Goal: Task Accomplishment & Management: Manage account settings

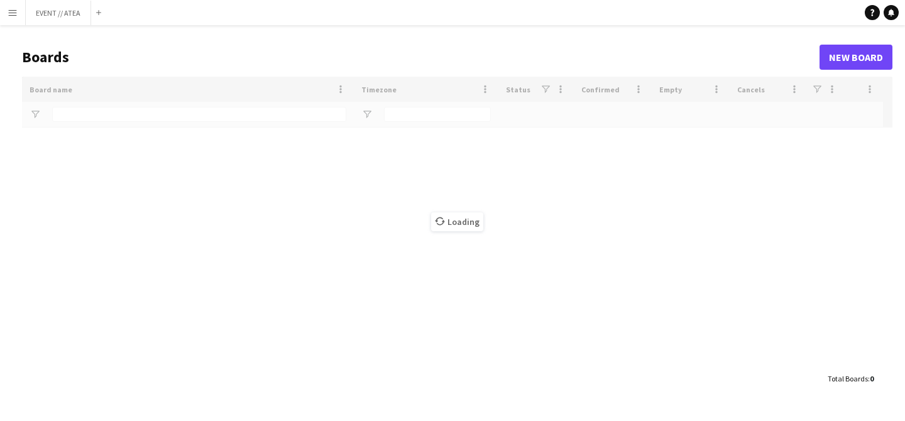
type input "*****"
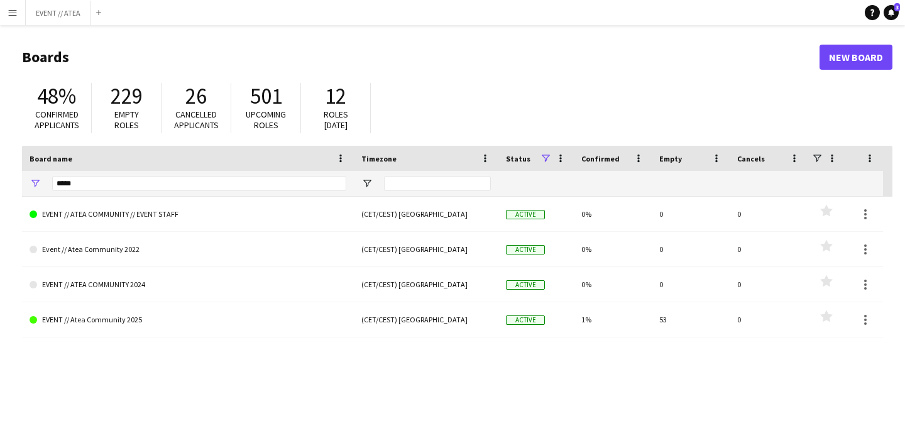
click at [9, 6] on button "Menu" at bounding box center [12, 12] width 25 height 25
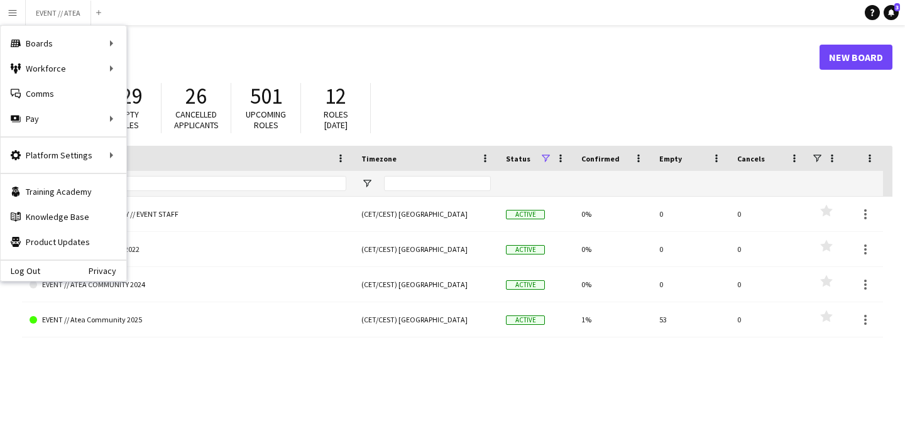
click at [358, 40] on header "Boards New Board" at bounding box center [457, 57] width 871 height 39
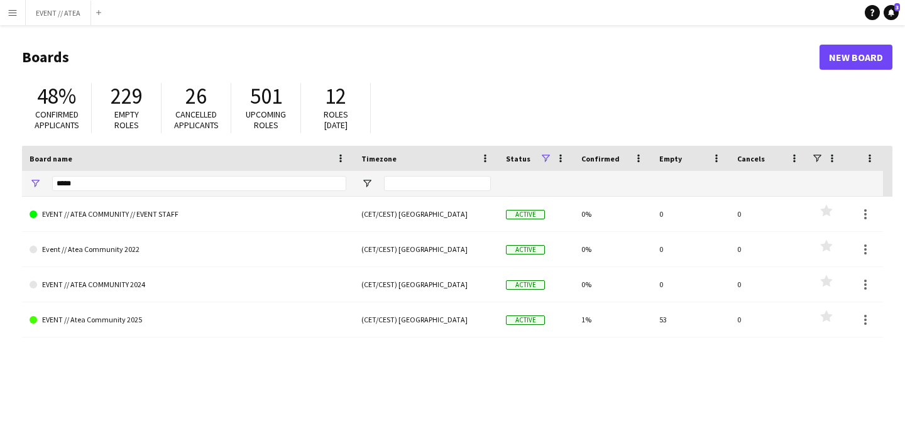
click at [14, 12] on app-icon "Menu" at bounding box center [13, 13] width 10 height 10
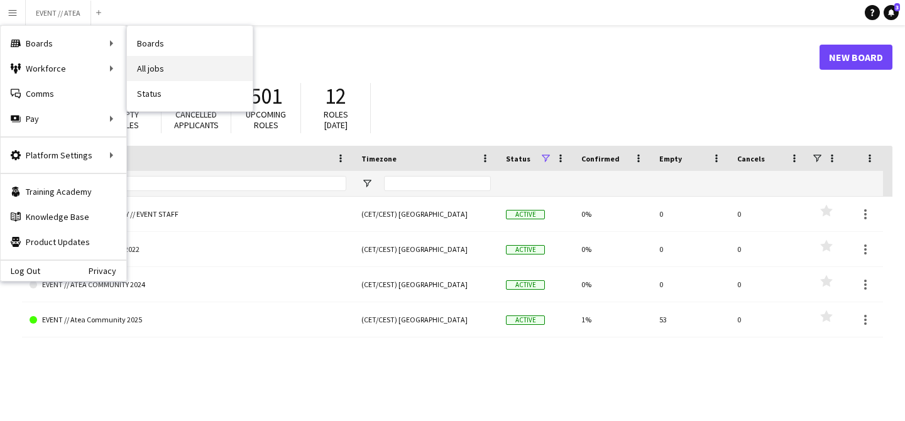
click at [156, 71] on link "All jobs" at bounding box center [190, 68] width 126 height 25
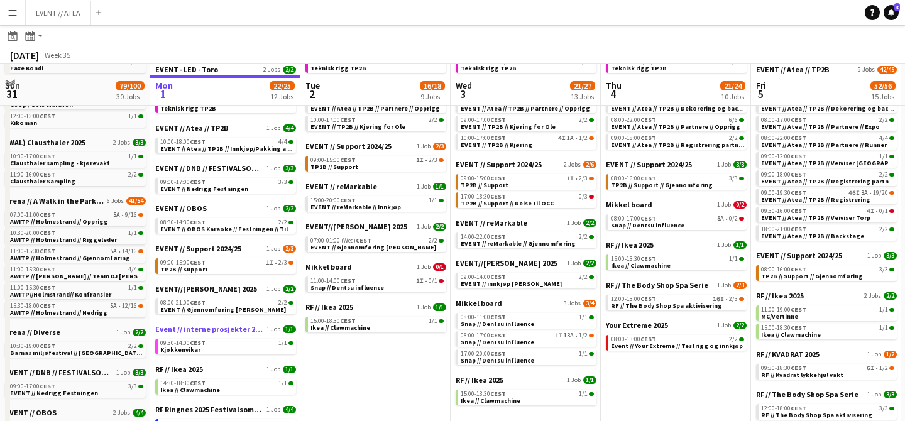
scroll to position [124, 0]
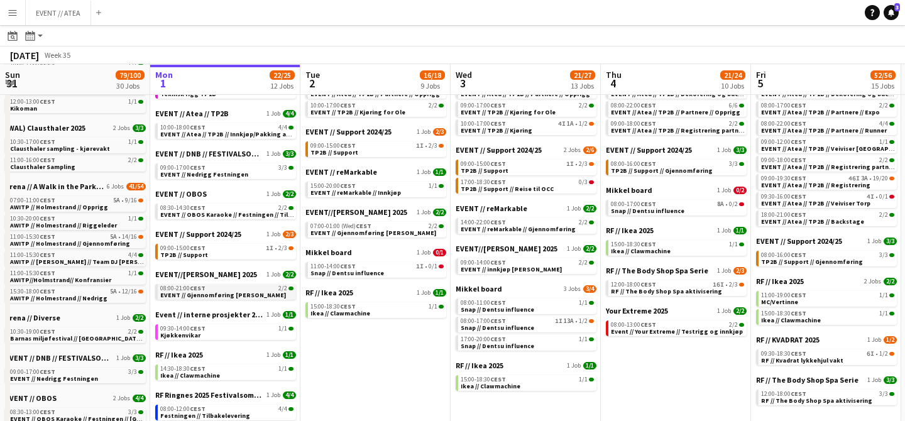
click at [243, 291] on span "EVENT // Gjennomføring [PERSON_NAME]" at bounding box center [223, 295] width 126 height 8
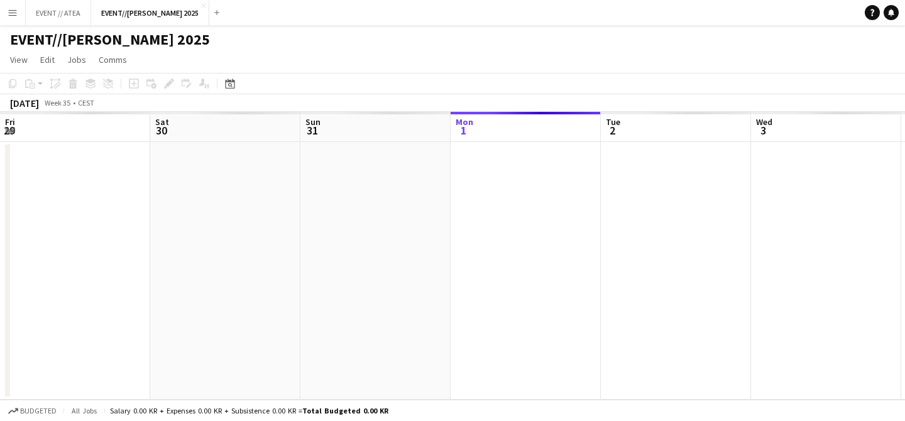
scroll to position [0, 433]
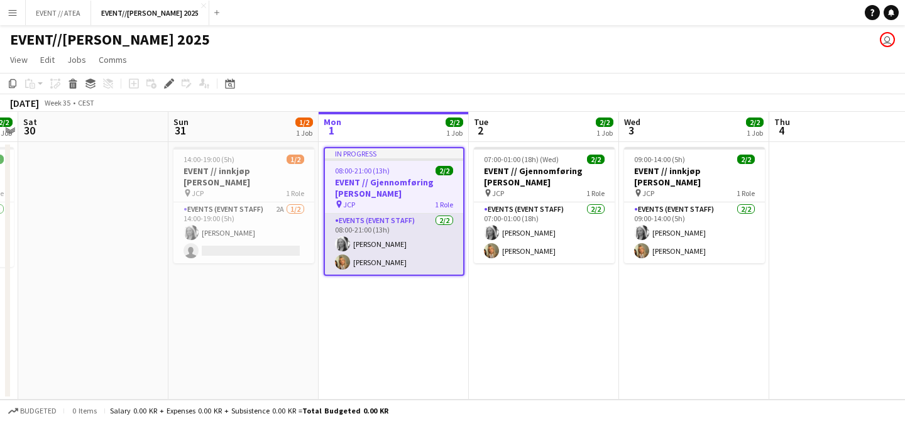
click at [343, 242] on app-user-avatar at bounding box center [342, 243] width 15 height 15
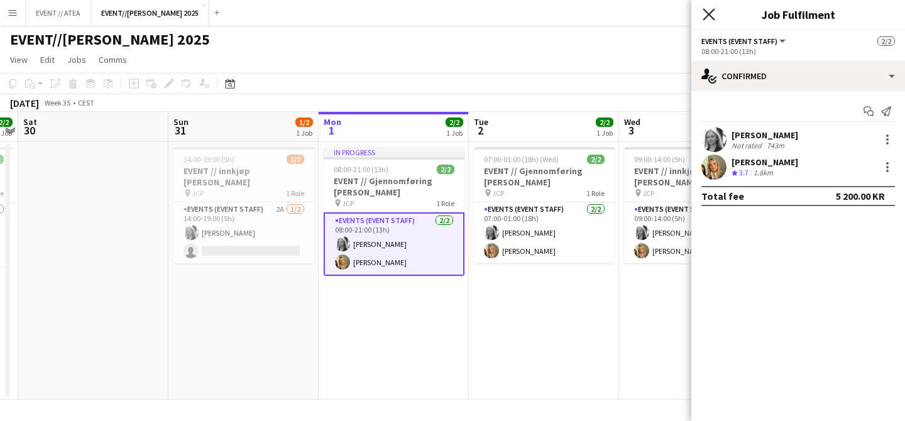
click at [712, 13] on icon "Close pop-in" at bounding box center [709, 14] width 12 height 12
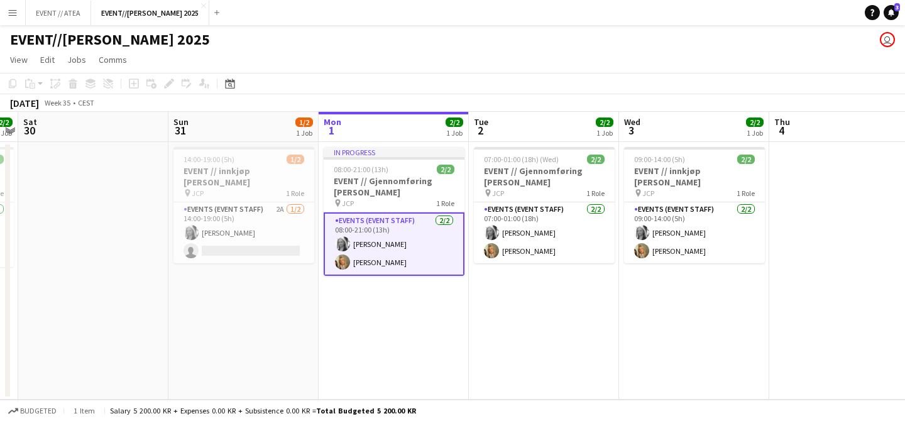
click at [15, 9] on app-icon "Menu" at bounding box center [13, 13] width 10 height 10
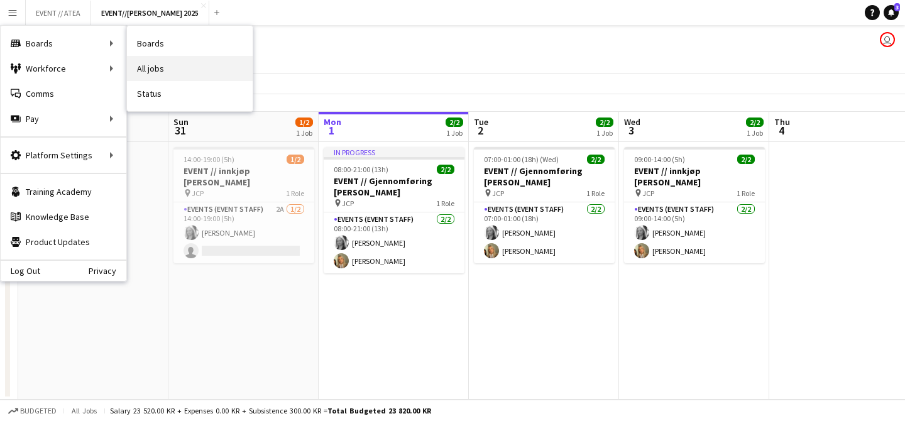
click at [164, 66] on link "All jobs" at bounding box center [190, 68] width 126 height 25
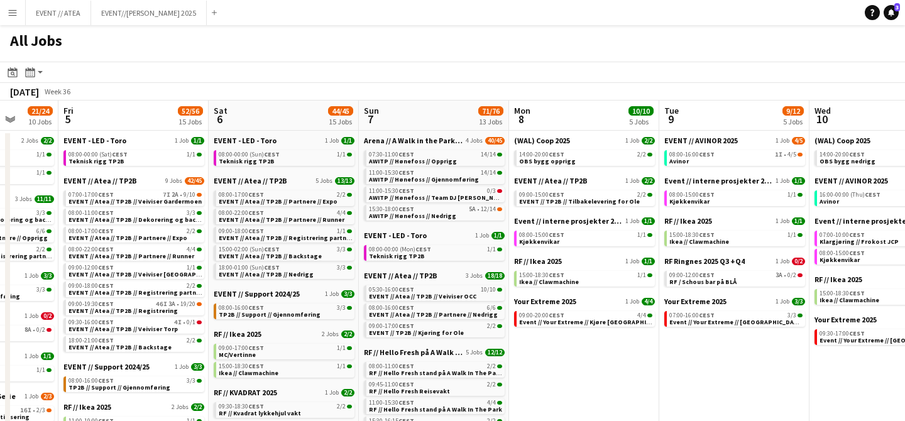
scroll to position [0, 402]
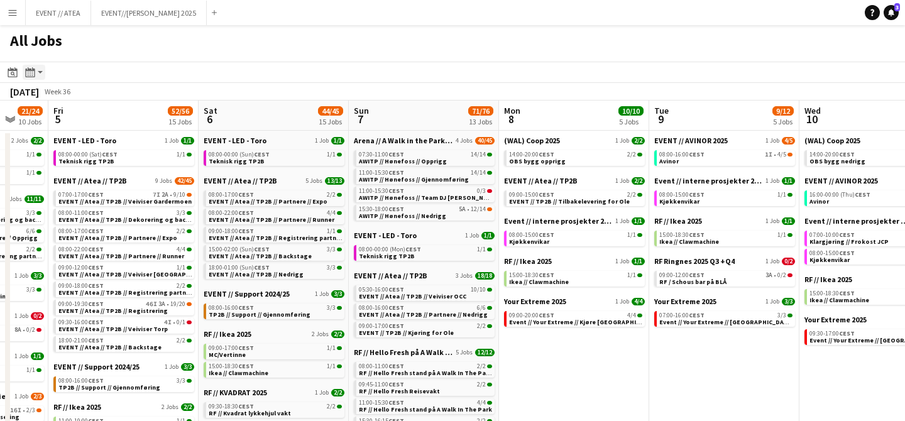
click at [30, 80] on app-toolbar "Date picker SEP 2025 SEP 2025 Monday M Tuesday T Wednesday W Thursday T Friday …" at bounding box center [452, 72] width 905 height 21
click at [31, 64] on app-toolbar "Date picker SEP 2025 SEP 2025 Monday M Tuesday T Wednesday W Thursday T Friday …" at bounding box center [452, 72] width 905 height 21
click at [31, 65] on div "Month view / Day view" at bounding box center [30, 72] width 15 height 15
click at [8, 73] on icon at bounding box center [12, 72] width 9 height 10
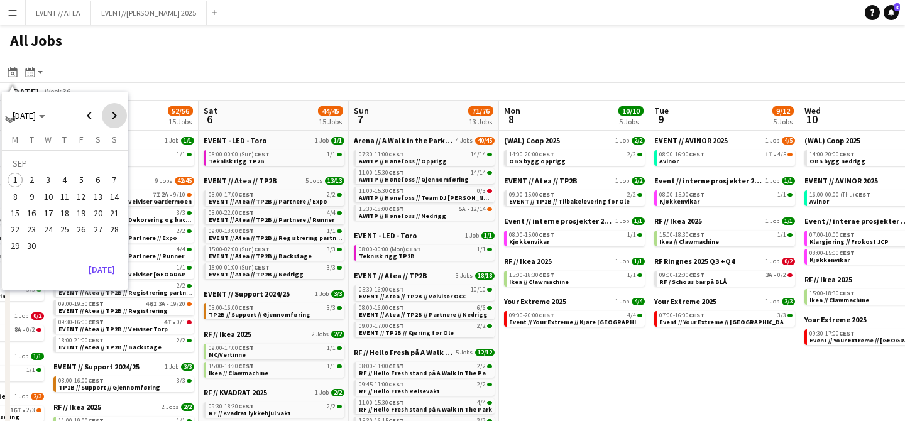
click at [113, 114] on span "Next month" at bounding box center [114, 115] width 25 height 25
click at [79, 183] on span "7" at bounding box center [81, 183] width 15 height 15
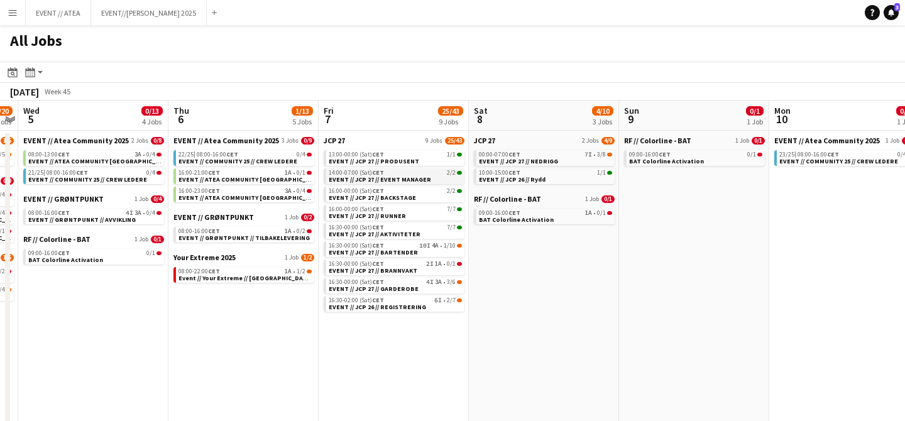
click at [356, 177] on span "EVENT // JCP 27 // EVENT MANAGER" at bounding box center [380, 179] width 102 height 8
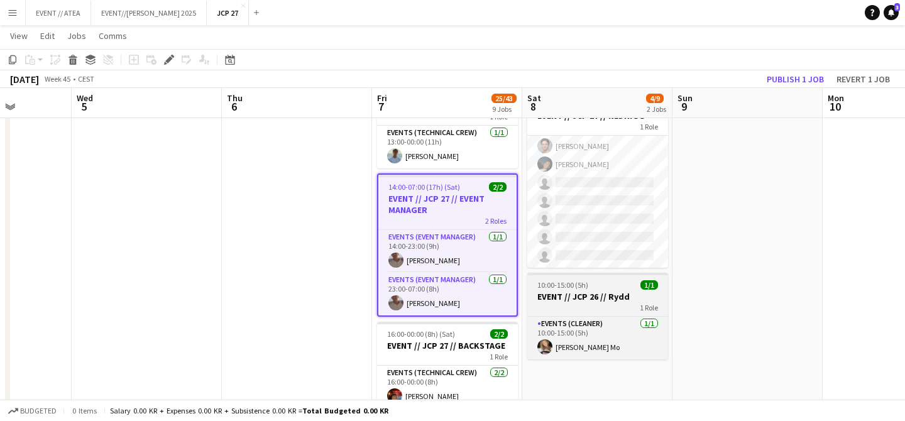
click at [583, 297] on h3 "EVENT // JCP 26 // Rydd" at bounding box center [597, 296] width 141 height 11
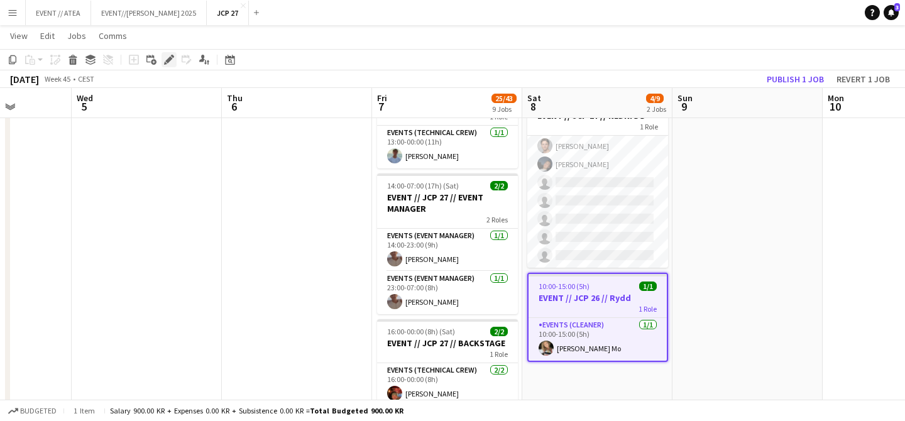
click at [166, 60] on icon at bounding box center [168, 60] width 7 height 7
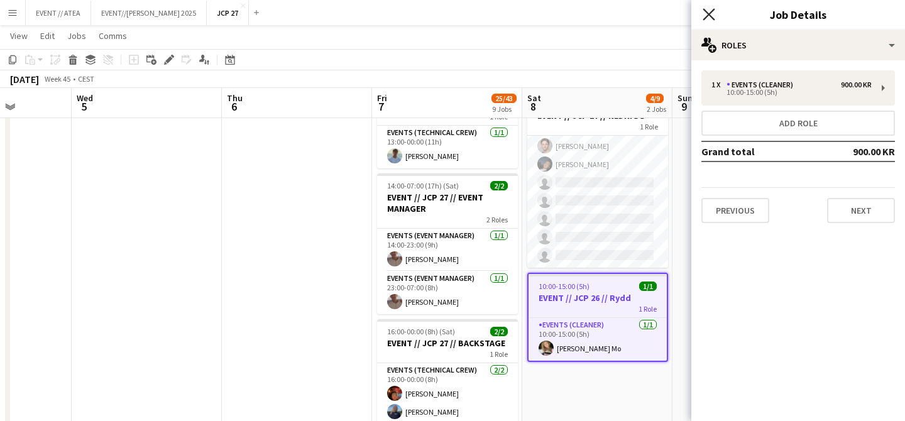
click at [712, 16] on icon "Close pop-in" at bounding box center [709, 14] width 12 height 12
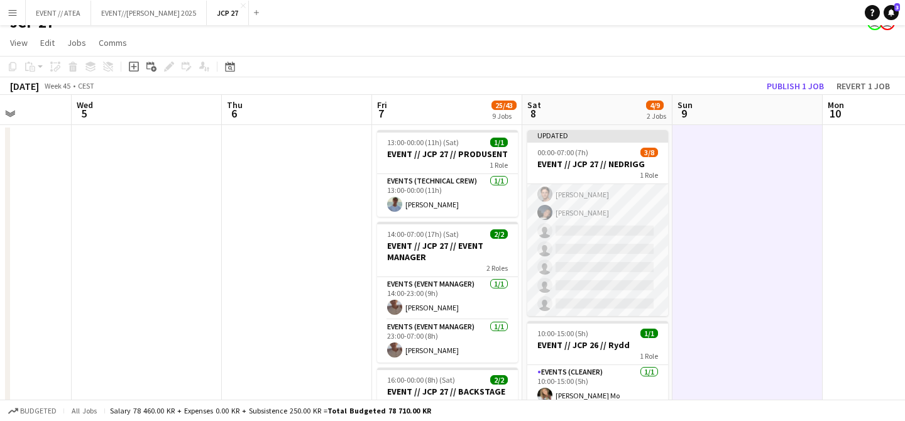
click at [602, 245] on app-card-role "Events (Rigger) 8I [DATE] 00:00-07:00 (7h) [PERSON_NAME] [PERSON_NAME] [PERSON_…" at bounding box center [597, 231] width 141 height 170
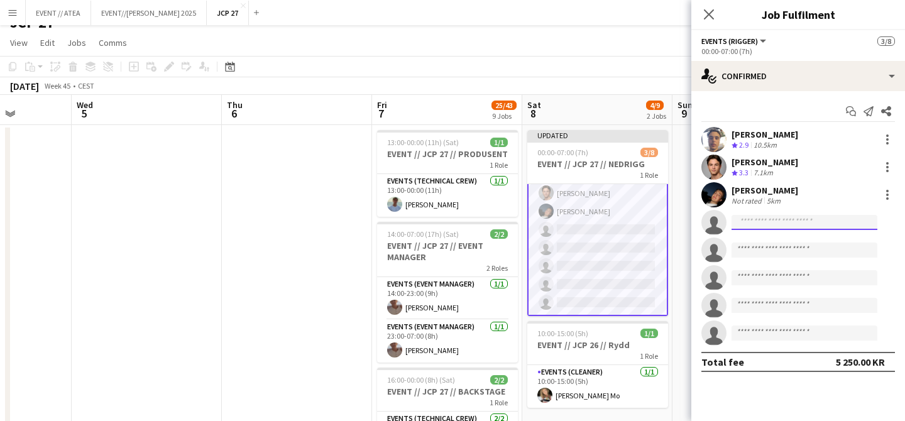
click at [794, 218] on input at bounding box center [805, 222] width 146 height 15
click at [736, 102] on div "Start chat Send notification Share" at bounding box center [799, 111] width 194 height 21
click at [783, 225] on input at bounding box center [805, 222] width 146 height 15
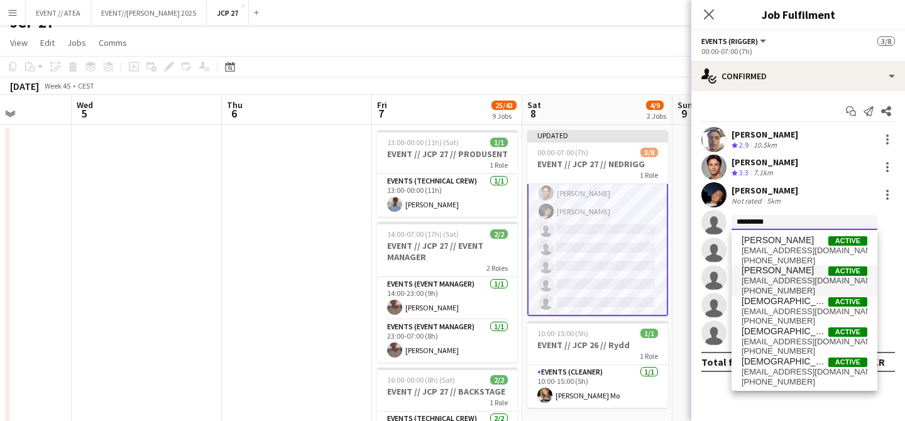
type input "*********"
click at [796, 277] on span "[EMAIL_ADDRESS][DOMAIN_NAME]" at bounding box center [805, 281] width 126 height 10
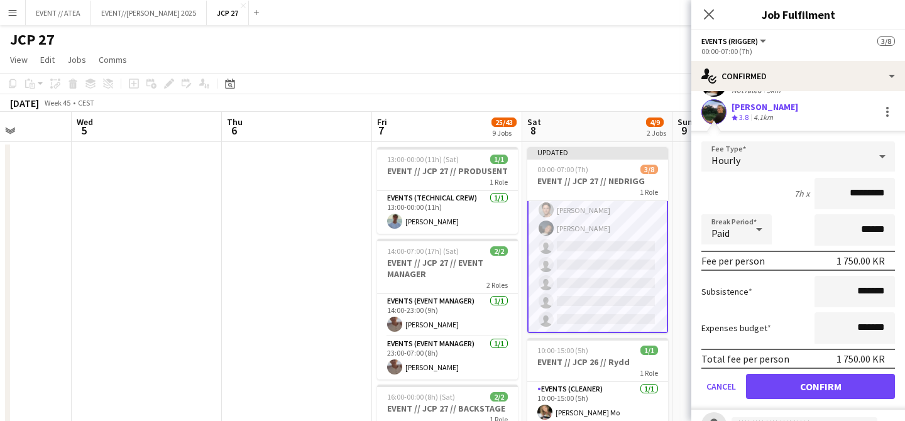
scroll to position [139, 0]
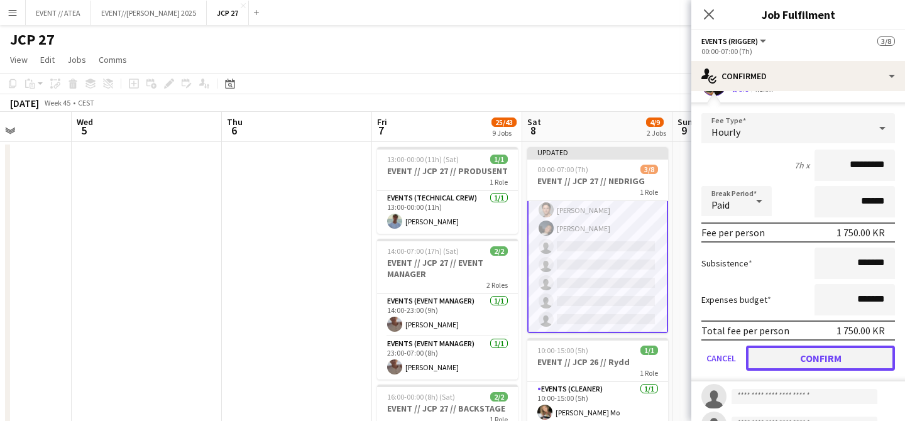
click at [828, 358] on button "Confirm" at bounding box center [820, 358] width 149 height 25
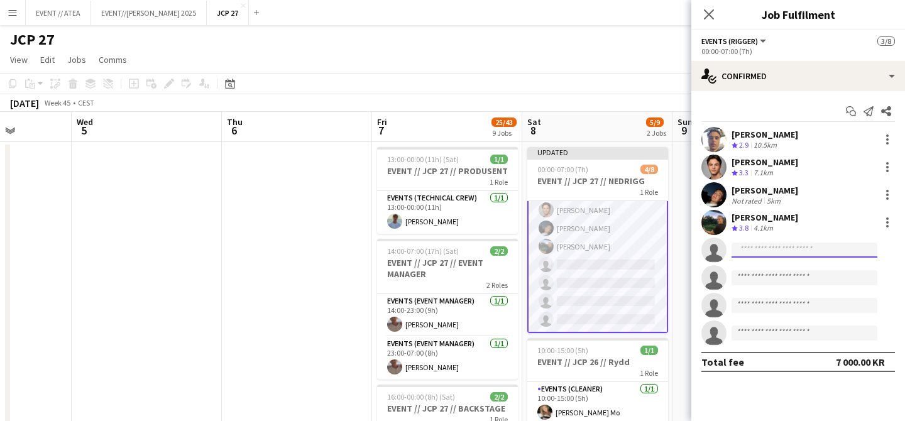
click at [757, 246] on input at bounding box center [805, 250] width 146 height 15
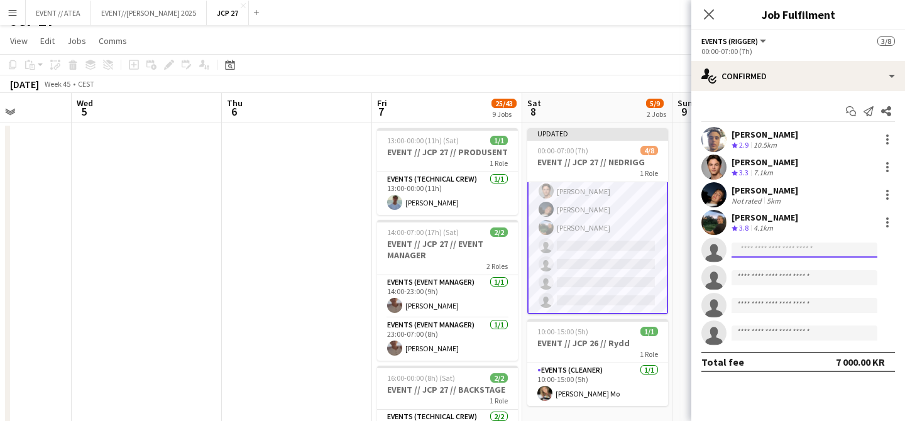
scroll to position [16, 0]
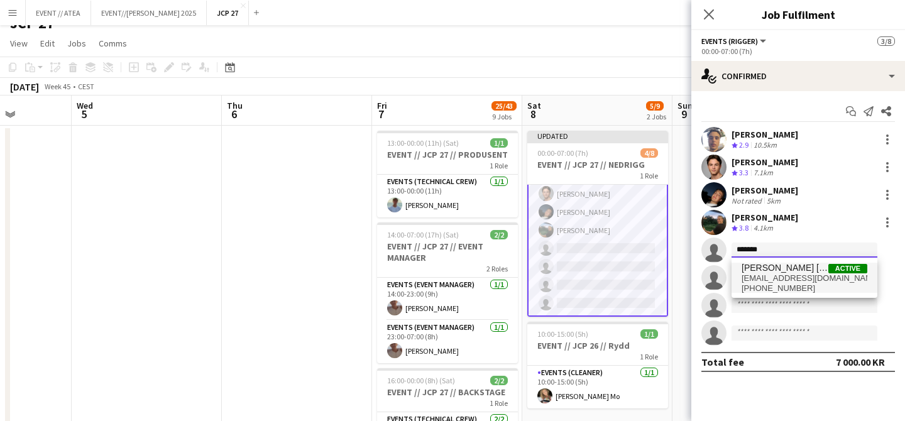
type input "*******"
click at [773, 273] on span "[EMAIL_ADDRESS][DOMAIN_NAME]" at bounding box center [805, 278] width 126 height 10
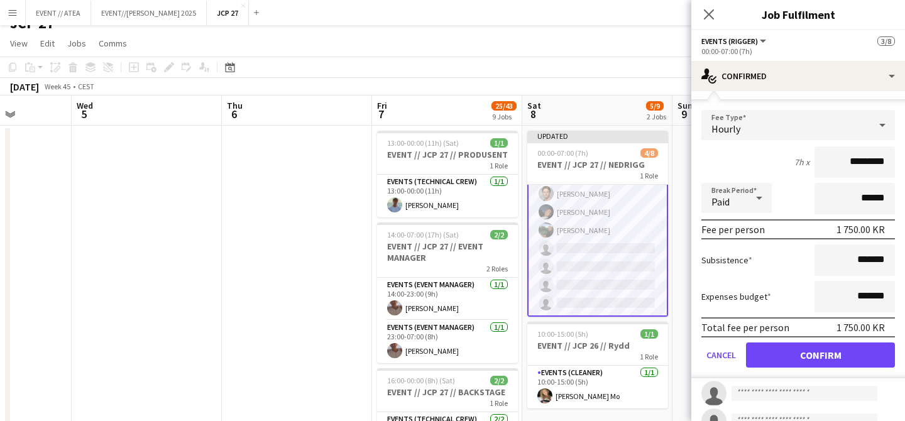
scroll to position [204, 0]
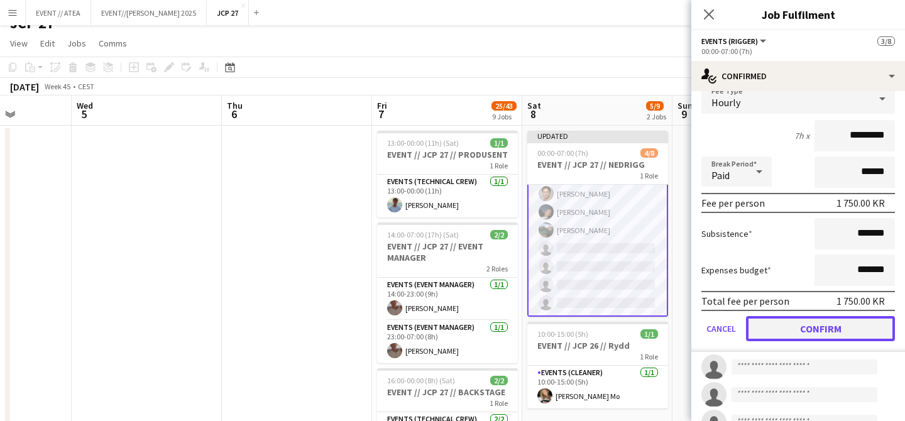
click at [859, 329] on button "Confirm" at bounding box center [820, 328] width 149 height 25
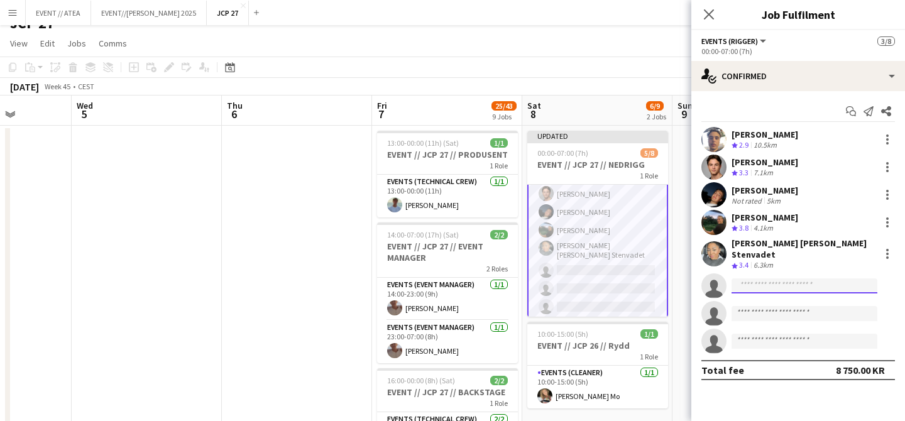
click at [765, 280] on input at bounding box center [805, 285] width 146 height 15
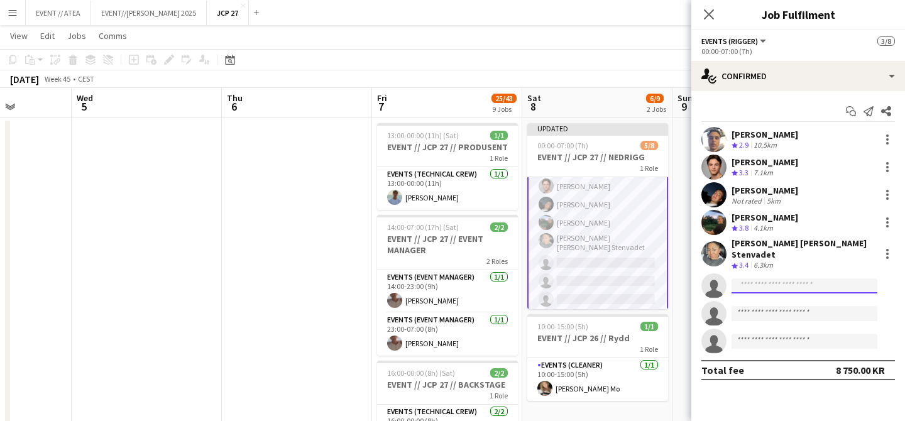
scroll to position [21, 0]
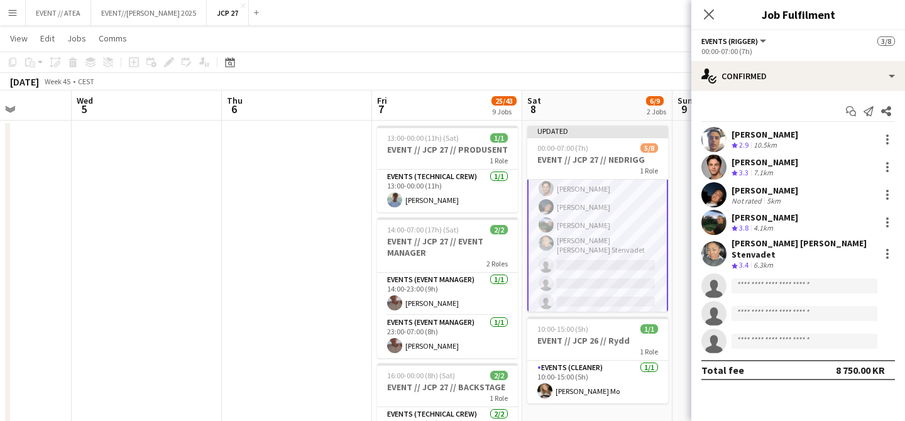
click at [578, 264] on app-card-role "Events (Rigger) 10I [DATE] 00:00-07:00 (7h) [PERSON_NAME] Eeg [PERSON_NAME] [PE…" at bounding box center [597, 227] width 141 height 177
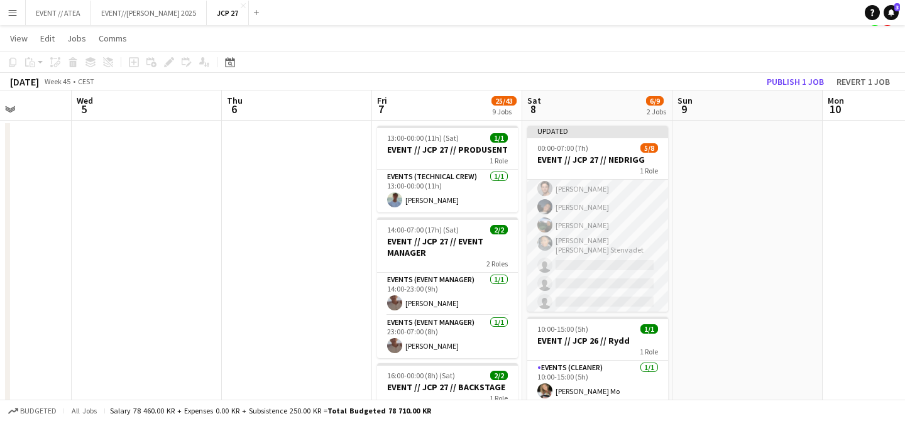
click at [567, 225] on app-card-role "Events (Rigger) 10I [DATE] 00:00-07:00 (7h) [PERSON_NAME] Eeg [PERSON_NAME] [PE…" at bounding box center [597, 227] width 141 height 174
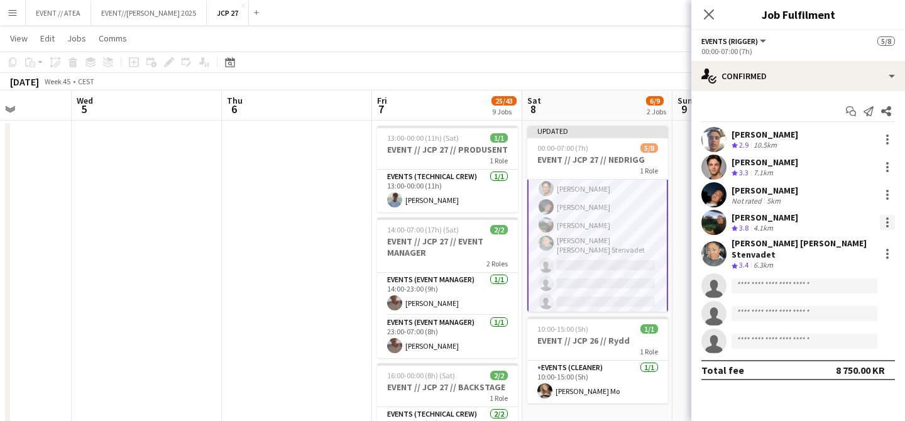
click at [883, 224] on div at bounding box center [887, 222] width 15 height 15
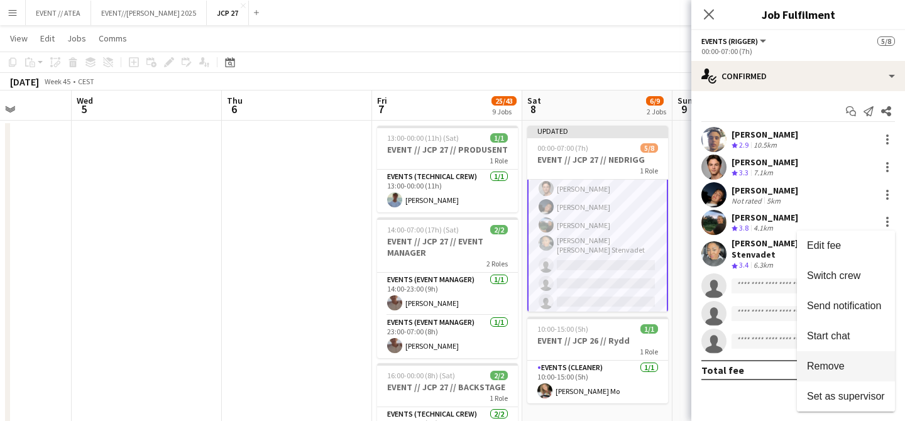
click at [830, 364] on span "Remove" at bounding box center [826, 366] width 38 height 11
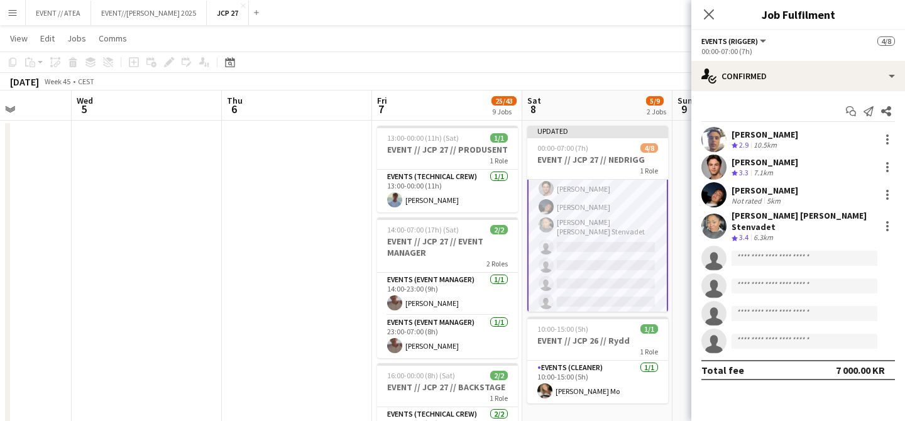
click at [879, 219] on div at bounding box center [887, 226] width 18 height 15
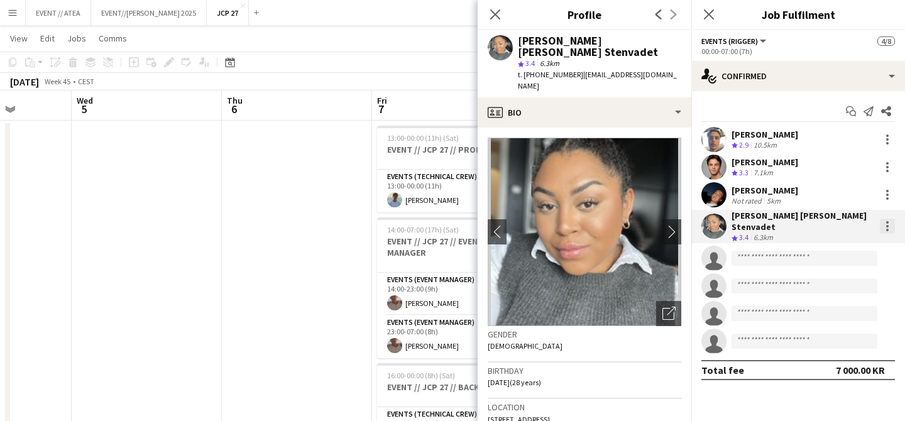
click at [893, 224] on div at bounding box center [887, 226] width 15 height 15
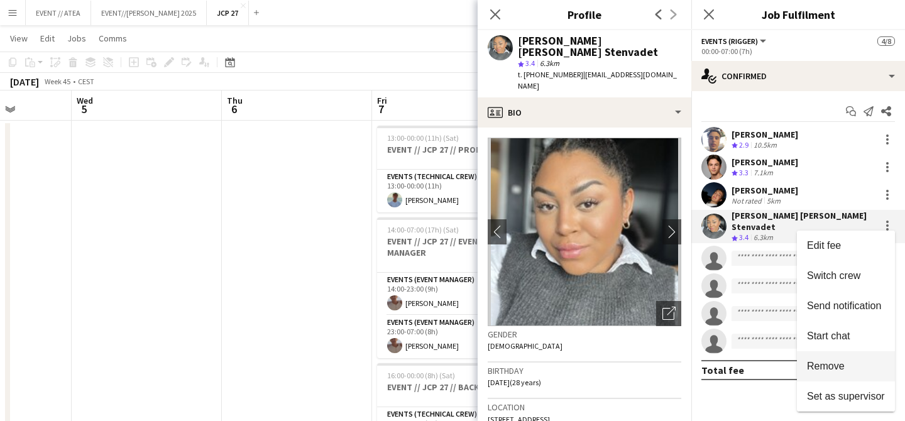
click at [844, 356] on button "Remove" at bounding box center [846, 366] width 98 height 30
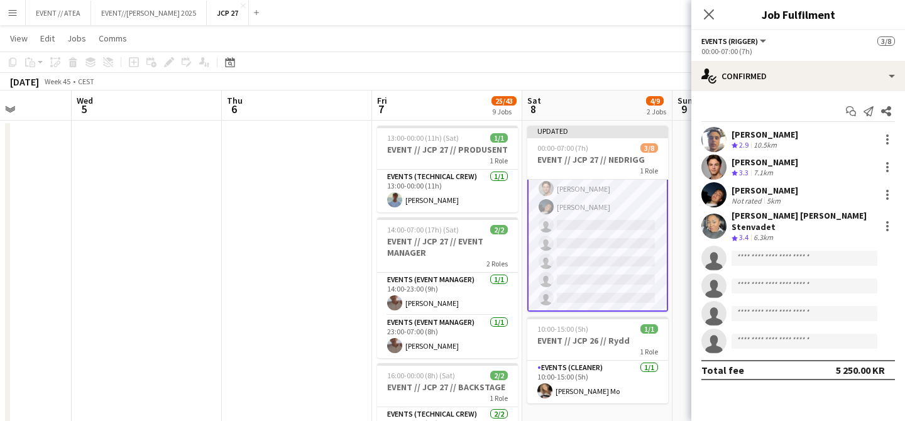
click at [663, 232] on app-card-role "Events (Rigger) 10I [DATE] 00:00-07:00 (7h) [PERSON_NAME] [PERSON_NAME] [PERSON…" at bounding box center [597, 225] width 141 height 173
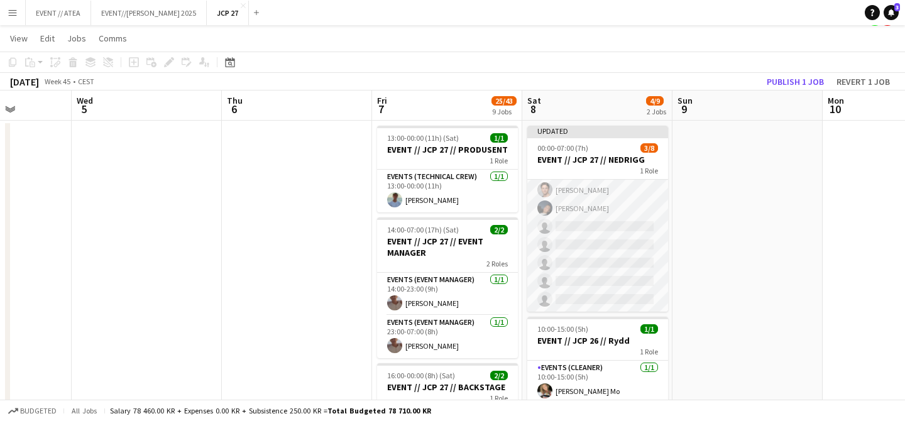
click at [609, 206] on app-card-role "Events (Rigger) 10I [DATE] 00:00-07:00 (7h) [PERSON_NAME] [PERSON_NAME] [PERSON…" at bounding box center [597, 226] width 141 height 170
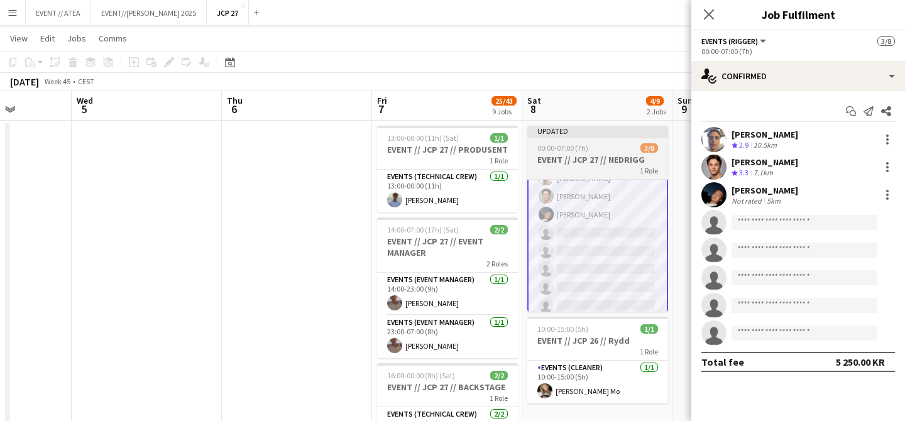
click at [583, 158] on h3 "EVENT // JCP 27 // NEDRIGG" at bounding box center [597, 159] width 141 height 11
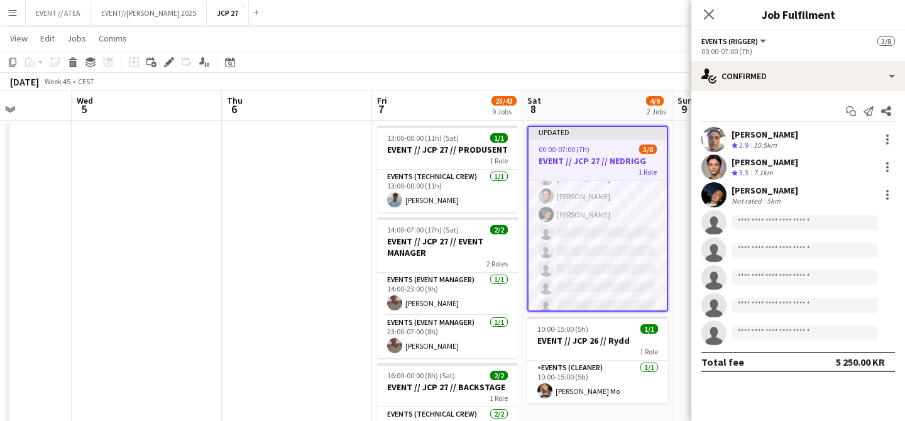
scroll to position [32, 0]
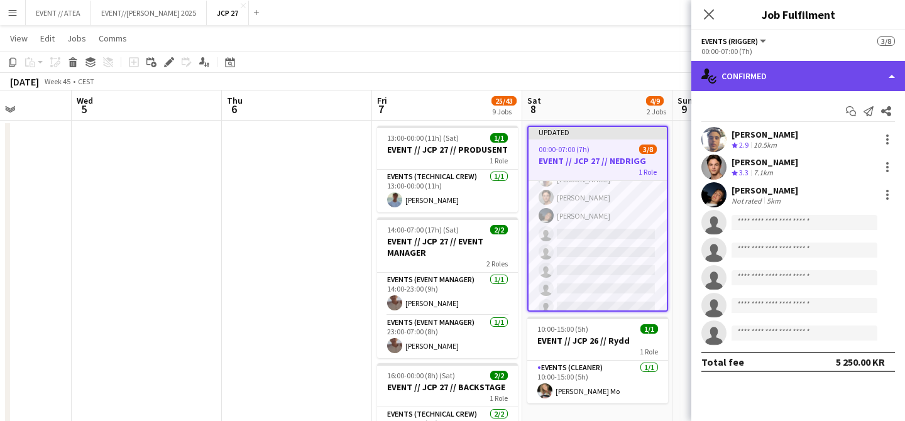
click at [759, 76] on div "single-neutral-actions-check-2 Confirmed" at bounding box center [799, 76] width 214 height 30
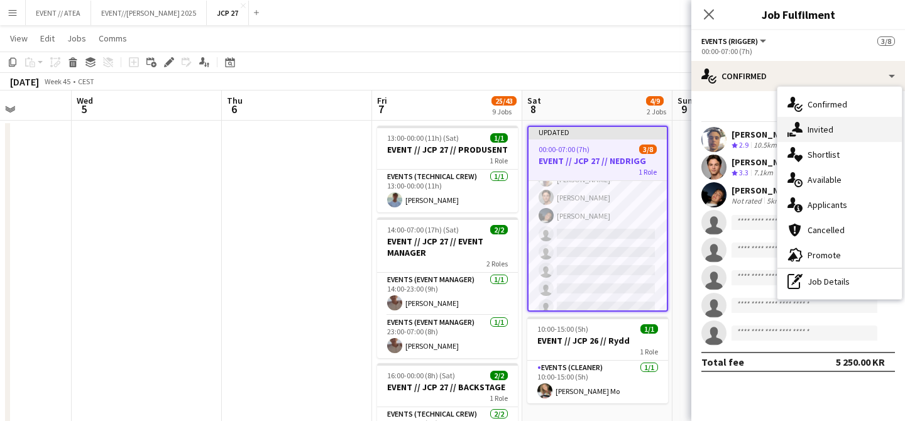
click at [818, 134] on div "single-neutral-actions-share-1 Invited" at bounding box center [840, 129] width 124 height 25
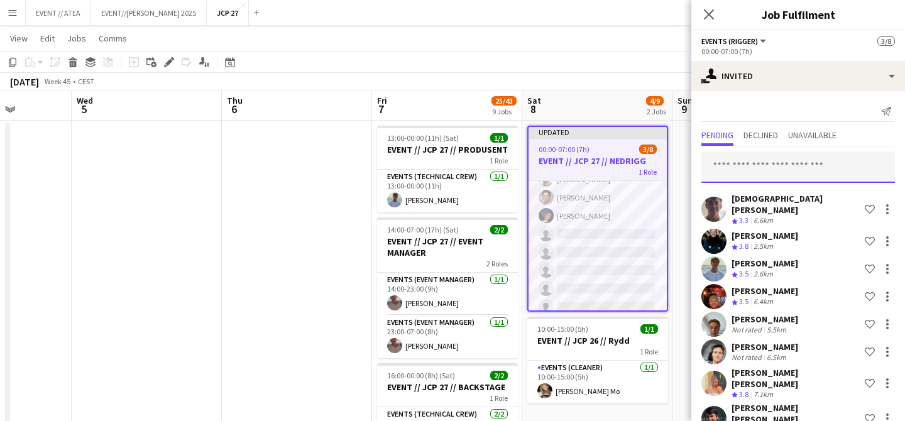
click at [761, 175] on input "text" at bounding box center [799, 167] width 194 height 31
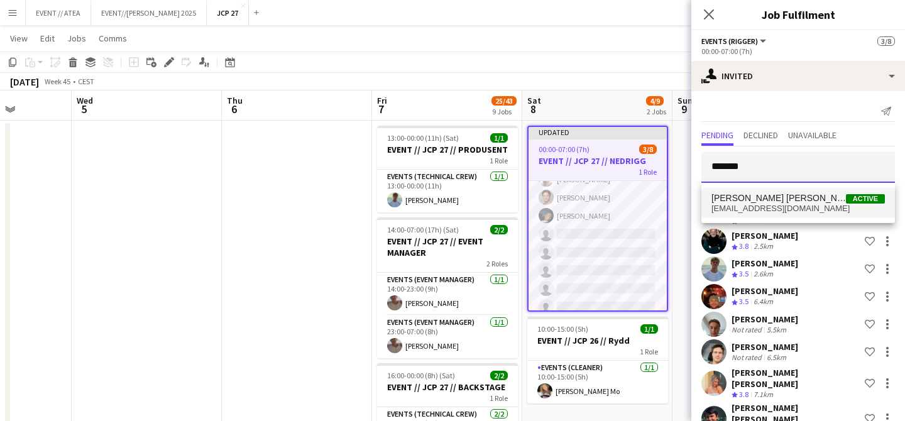
type input "*******"
click at [834, 201] on span "[PERSON_NAME] [PERSON_NAME] Stenvadet" at bounding box center [779, 198] width 135 height 11
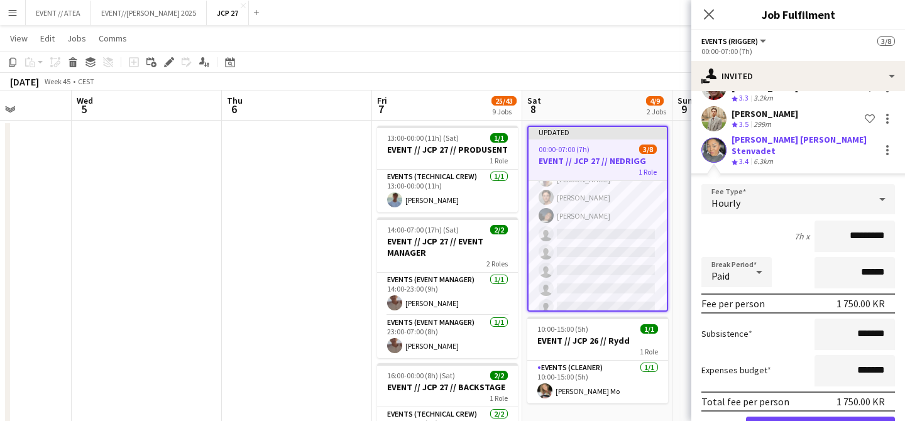
scroll to position [372, 0]
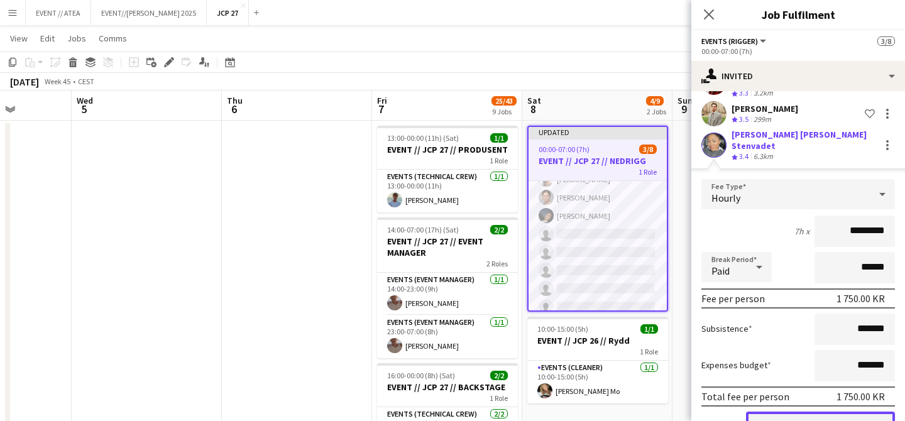
click at [805, 412] on button "Confirm" at bounding box center [820, 424] width 149 height 25
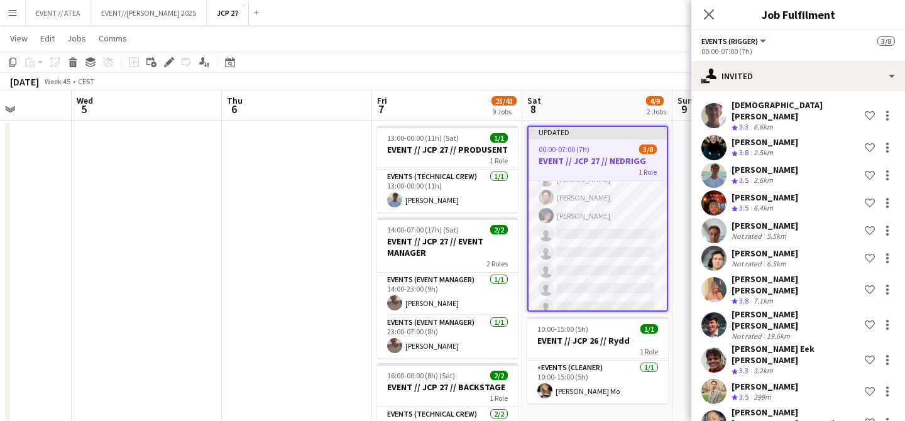
scroll to position [0, 0]
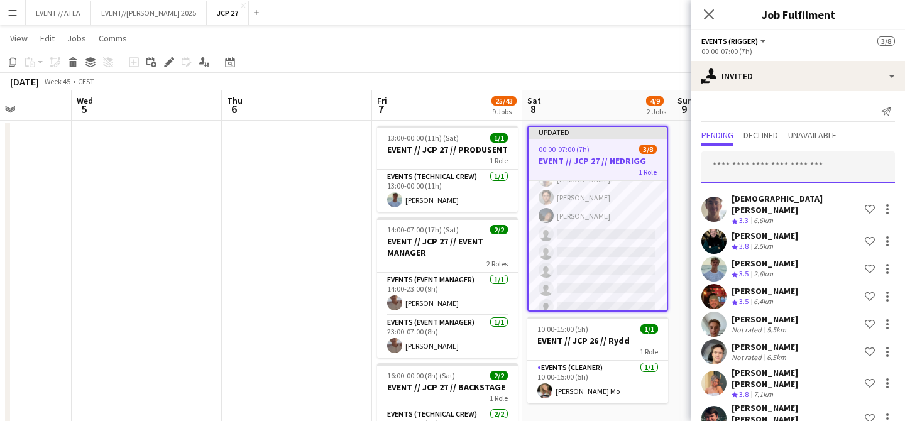
click at [754, 167] on input "text" at bounding box center [799, 167] width 194 height 31
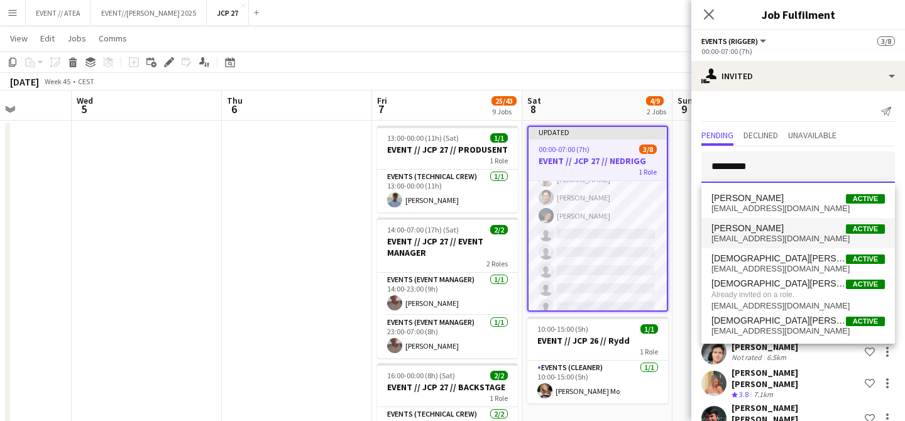
type input "*********"
click at [760, 236] on span "[EMAIL_ADDRESS][DOMAIN_NAME]" at bounding box center [799, 239] width 174 height 10
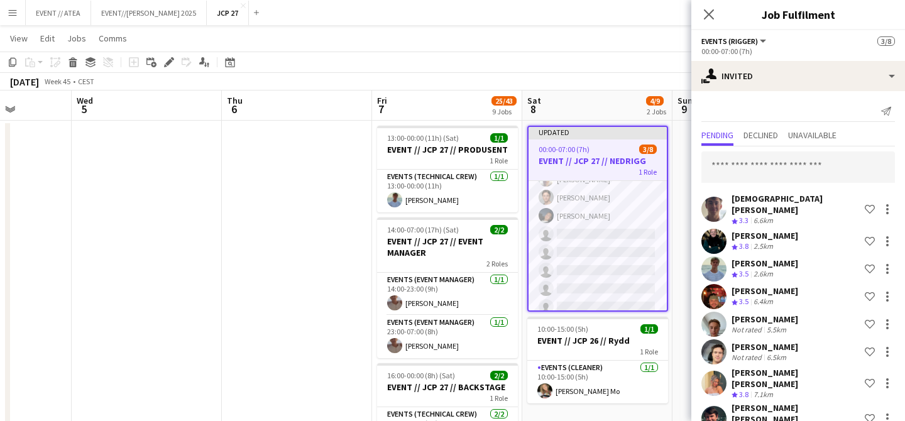
scroll to position [367, 0]
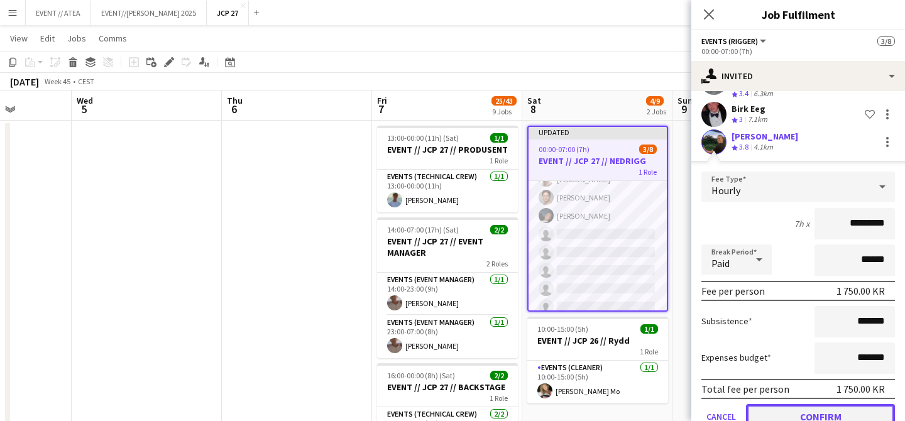
click at [835, 404] on button "Confirm" at bounding box center [820, 416] width 149 height 25
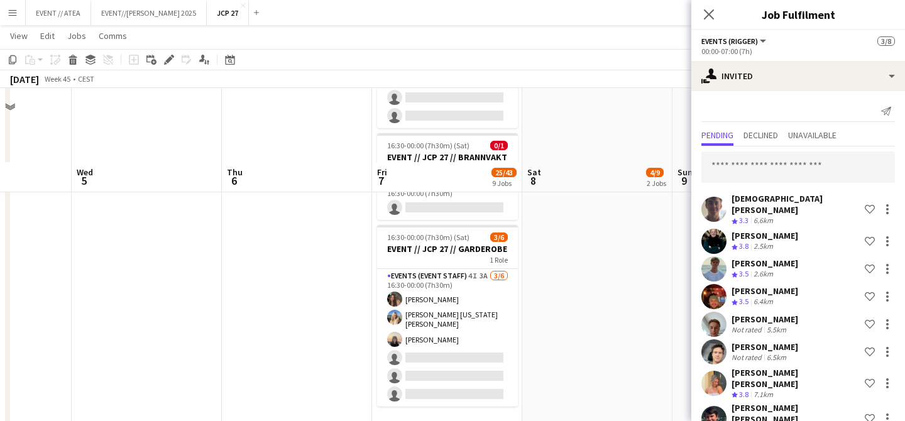
scroll to position [1199, 0]
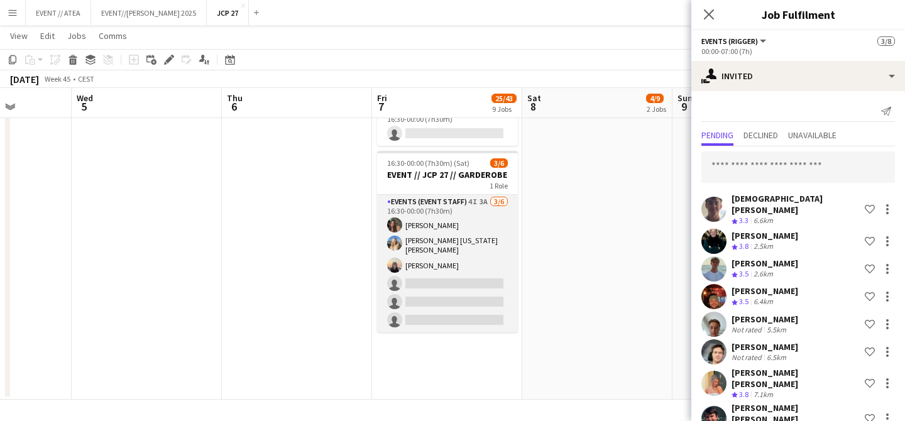
click at [446, 283] on app-card-role "Events (Event Staff) 4I 3A [DATE] 16:30-00:00 (7h30m) [PERSON_NAME] [PERSON_NAM…" at bounding box center [447, 264] width 141 height 138
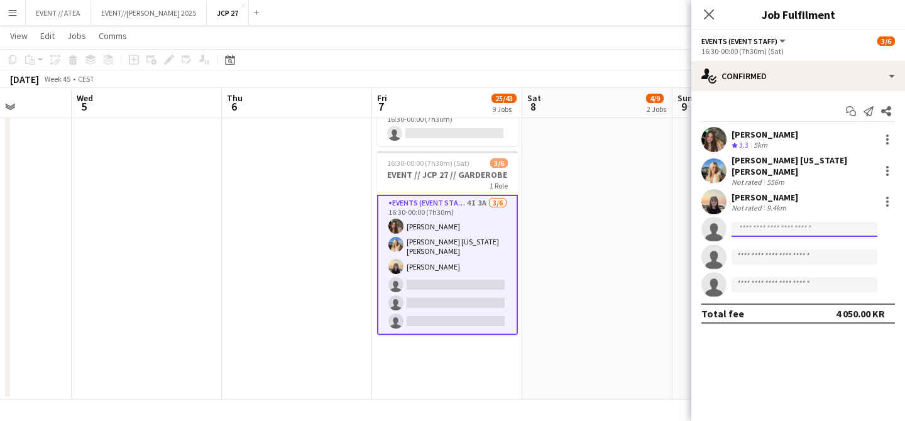
click at [740, 222] on input at bounding box center [805, 229] width 146 height 15
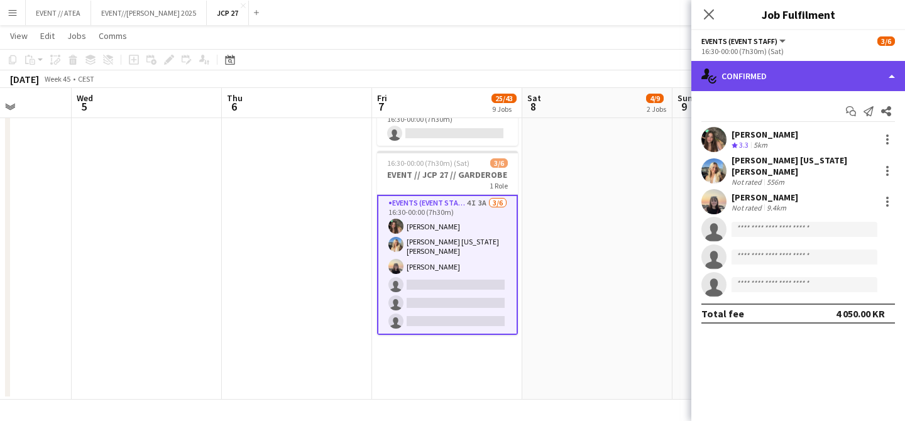
click at [758, 67] on div "single-neutral-actions-check-2 Confirmed" at bounding box center [799, 76] width 214 height 30
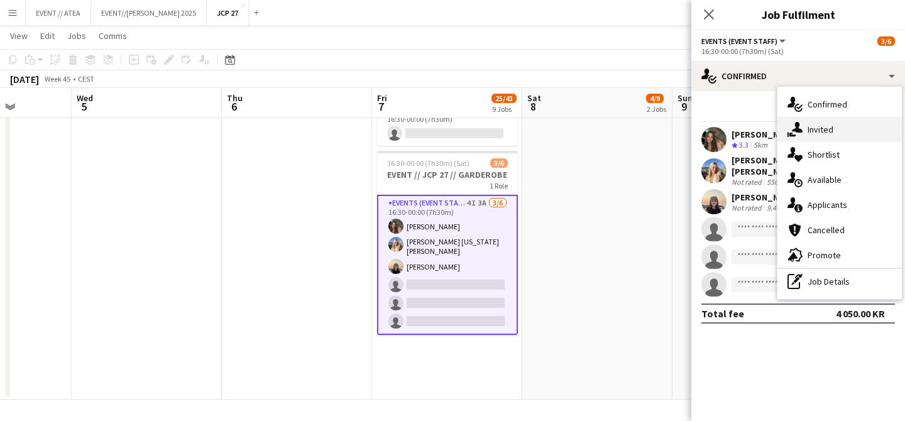
click at [821, 126] on div "single-neutral-actions-share-1 Invited" at bounding box center [840, 129] width 124 height 25
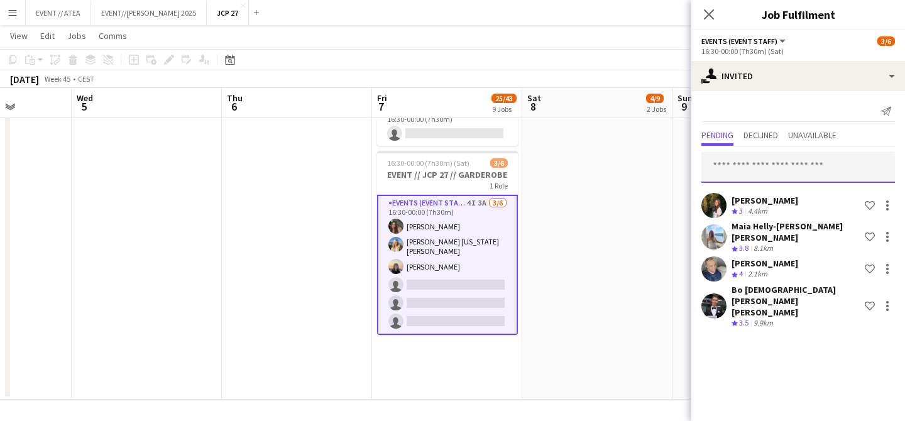
click at [729, 171] on input "text" at bounding box center [799, 167] width 194 height 31
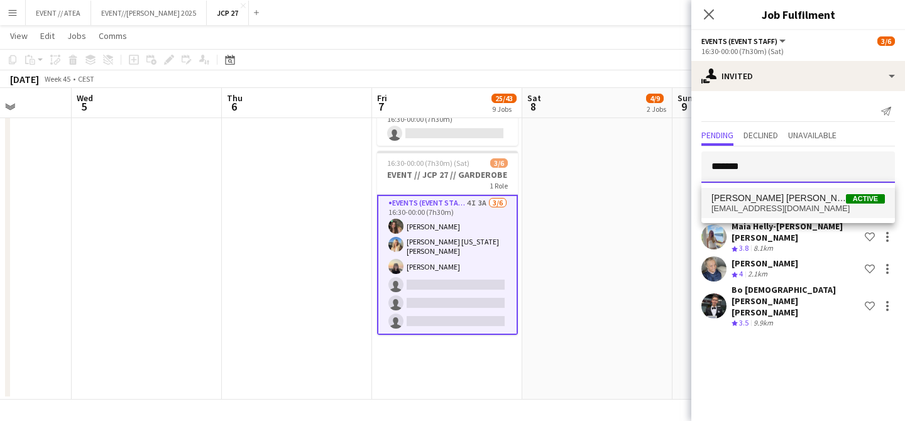
type input "*******"
click at [728, 196] on span "[PERSON_NAME] [PERSON_NAME] Stenvadet" at bounding box center [779, 198] width 135 height 11
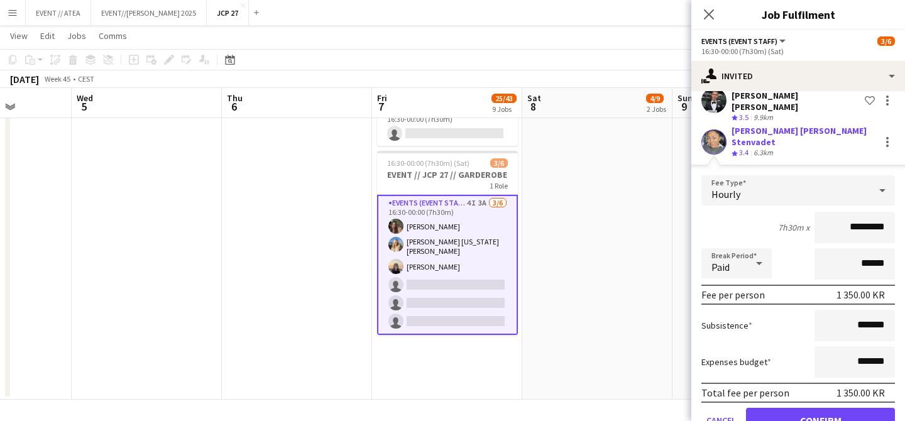
scroll to position [0, 0]
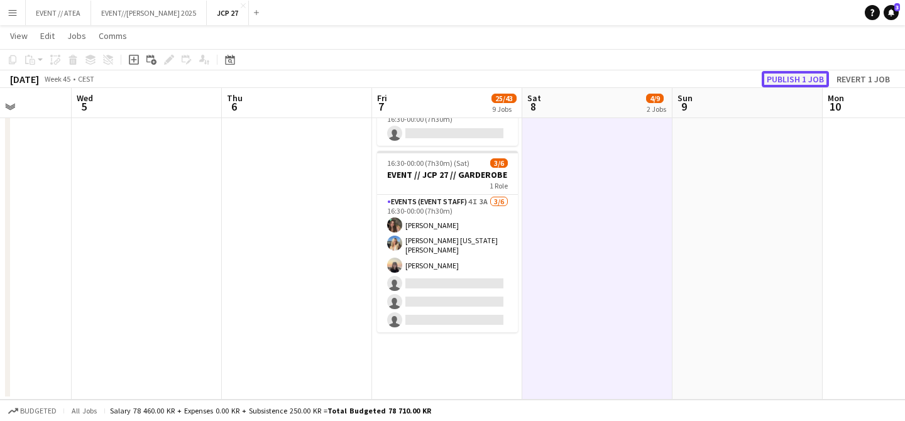
click at [780, 77] on button "Publish 1 job" at bounding box center [795, 79] width 67 height 16
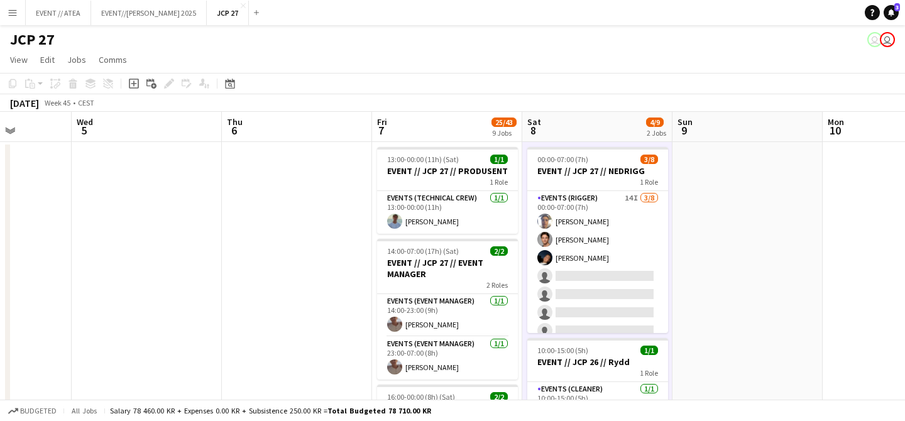
click at [15, 6] on button "Menu" at bounding box center [12, 12] width 25 height 25
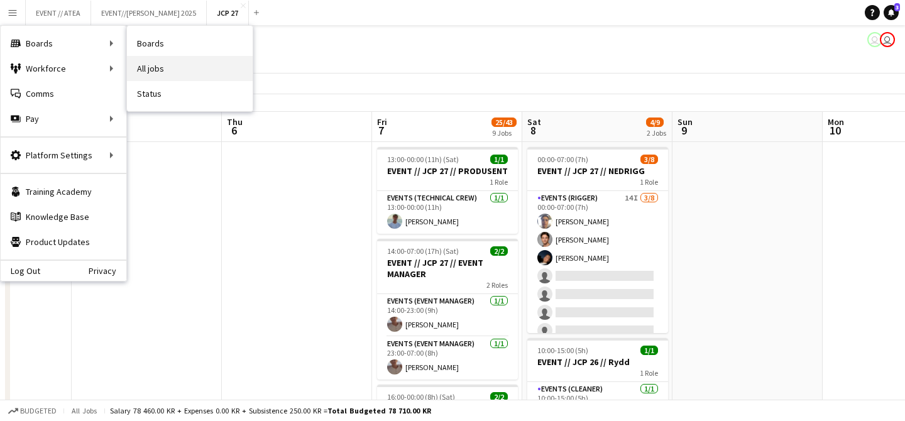
click at [155, 63] on link "All jobs" at bounding box center [190, 68] width 126 height 25
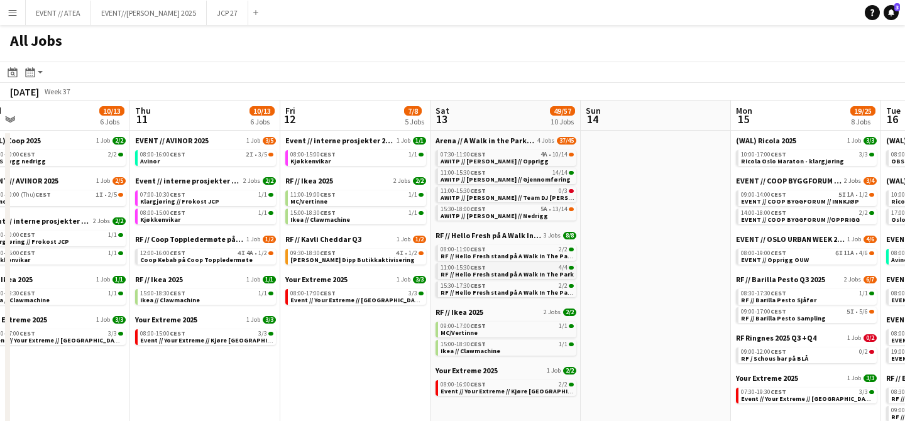
scroll to position [0, 471]
